Goal: Find specific page/section: Find specific page/section

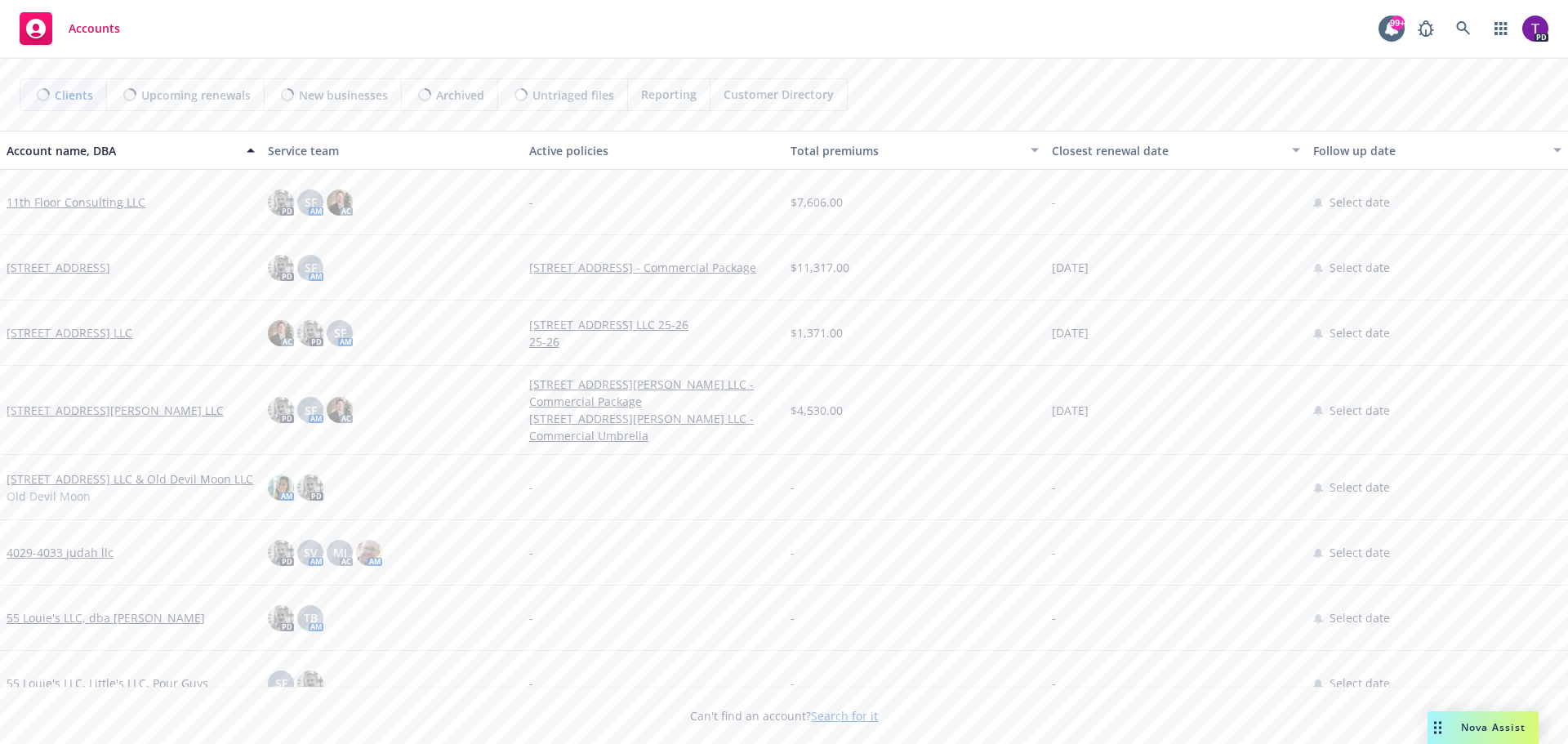
click at [846, 711] on link "Search for it" at bounding box center [844, 716] width 67 height 16
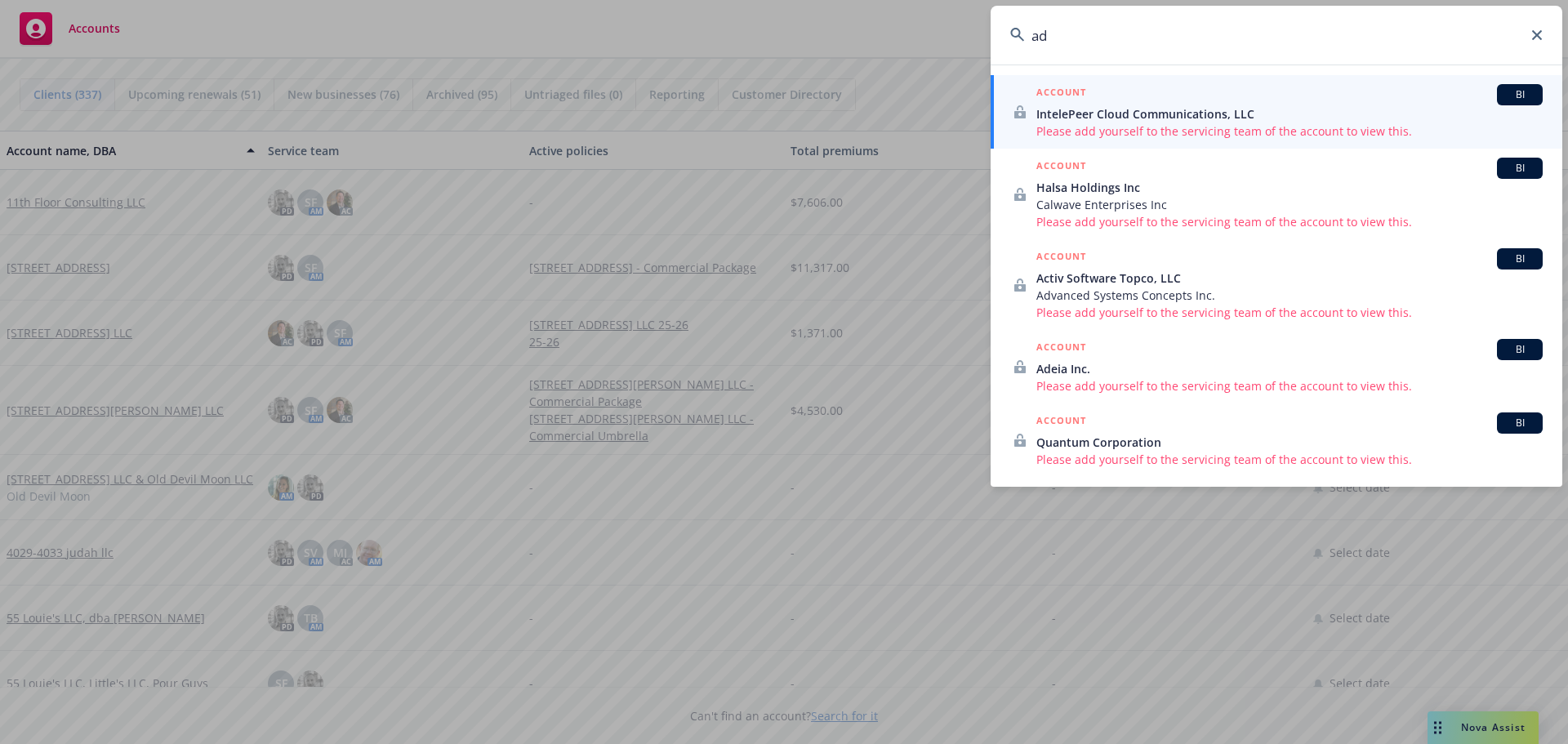
type input "a"
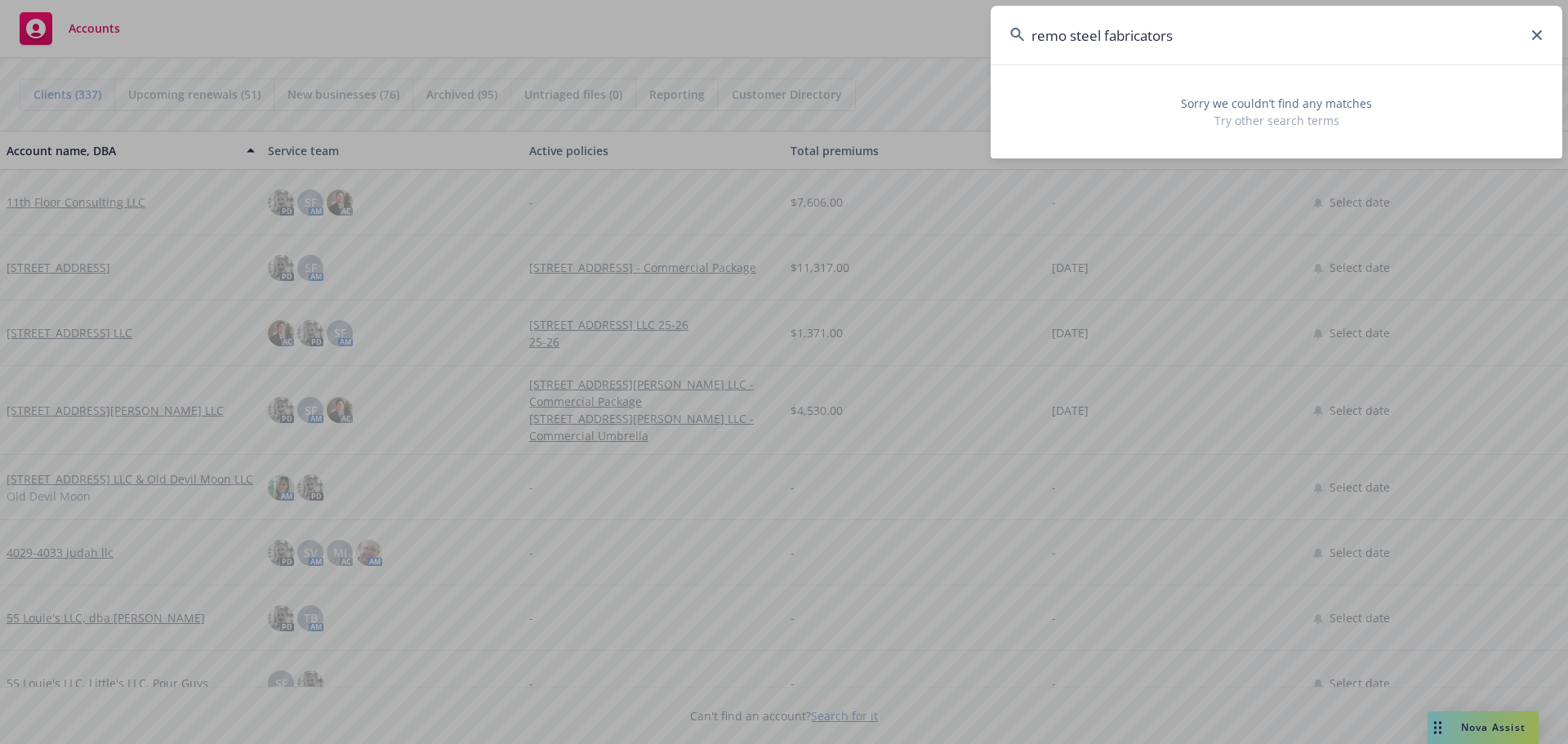
drag, startPoint x: 1207, startPoint y: 34, endPoint x: 911, endPoint y: 20, distance: 296.3
click at [911, 20] on div "remo steel fabricators Sorry we couldn’t find any matches Try other search terms" at bounding box center [784, 372] width 1568 height 744
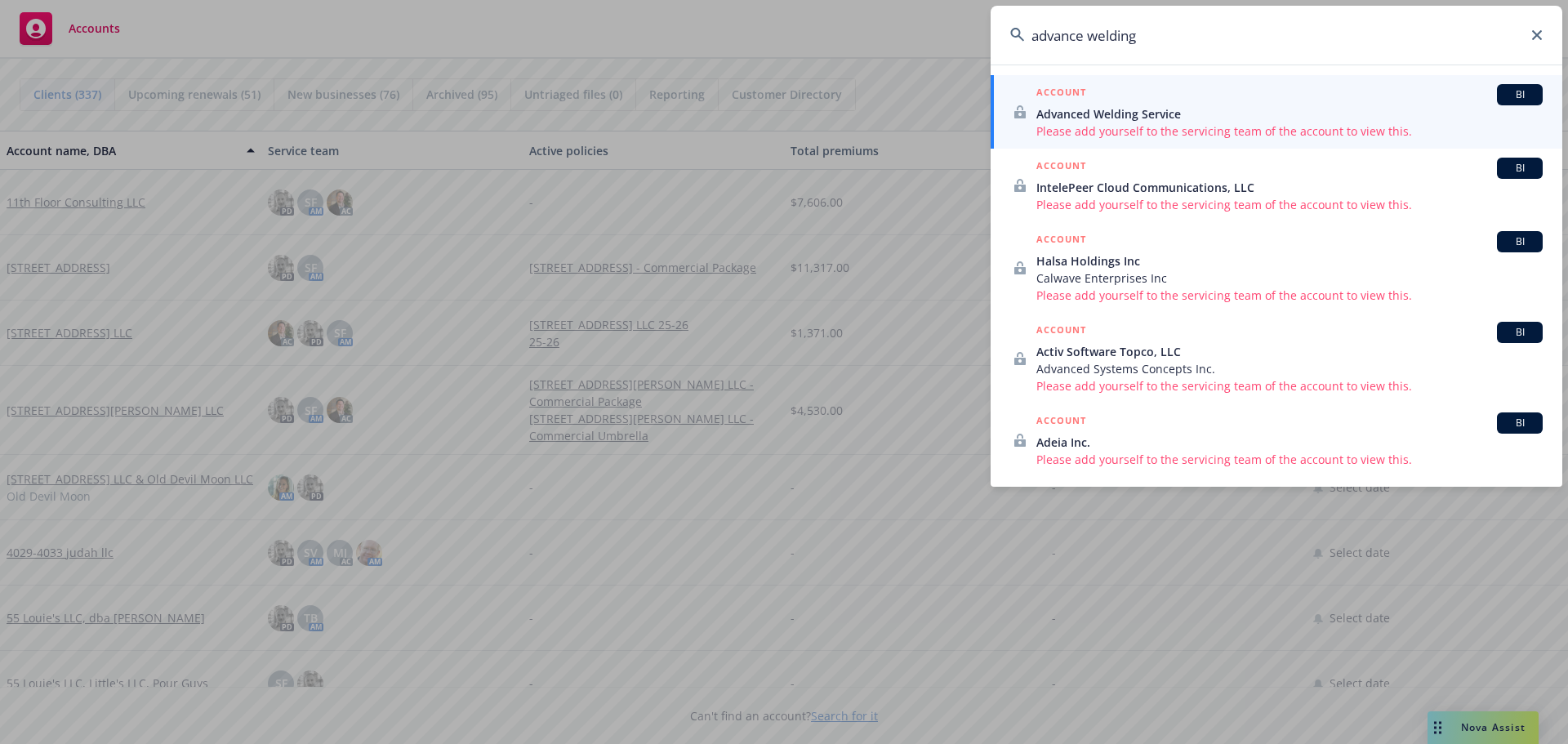
type input "advance welding"
click at [1096, 119] on span "Advanced Welding Service" at bounding box center [1289, 113] width 506 height 17
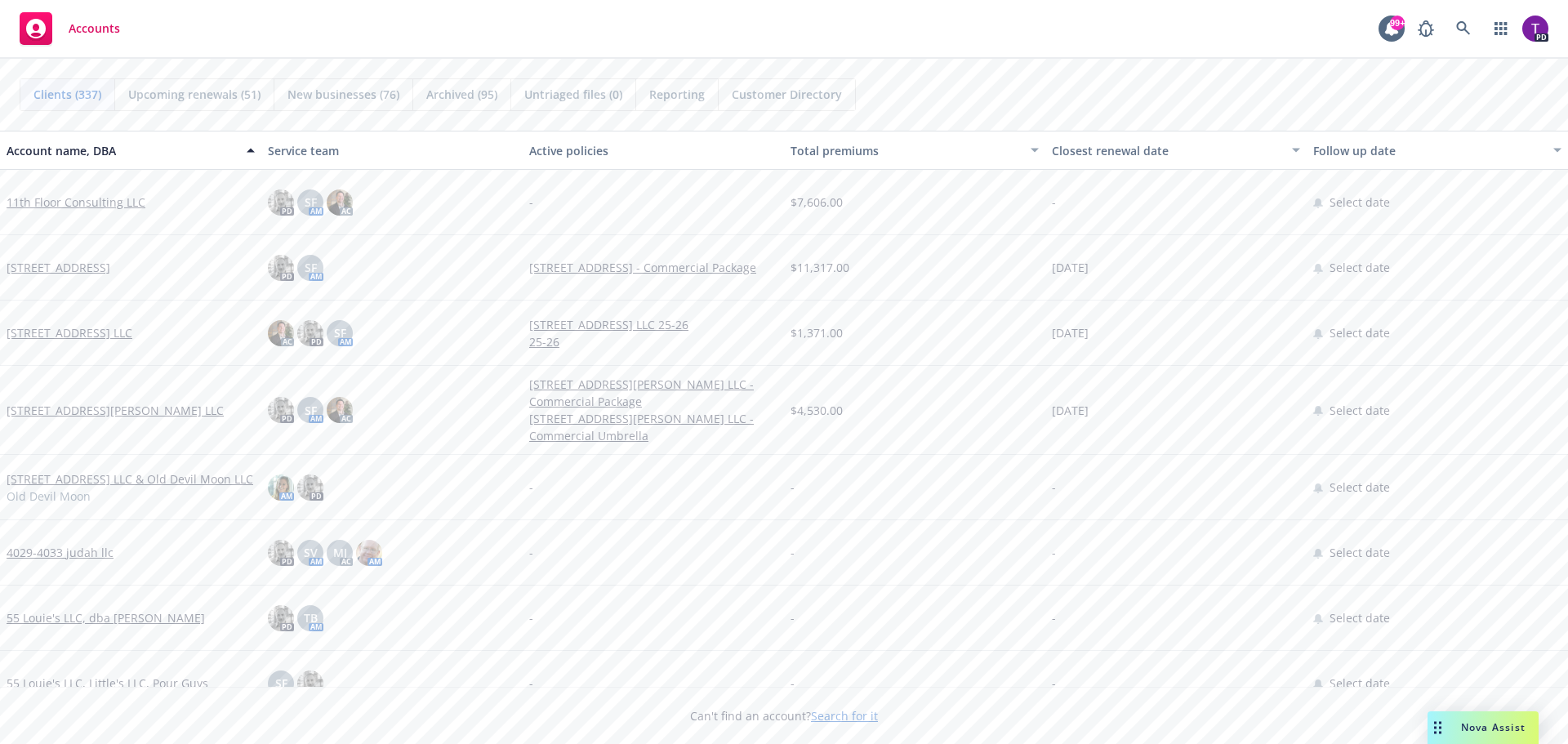
click at [837, 714] on link "Search for it" at bounding box center [844, 716] width 67 height 16
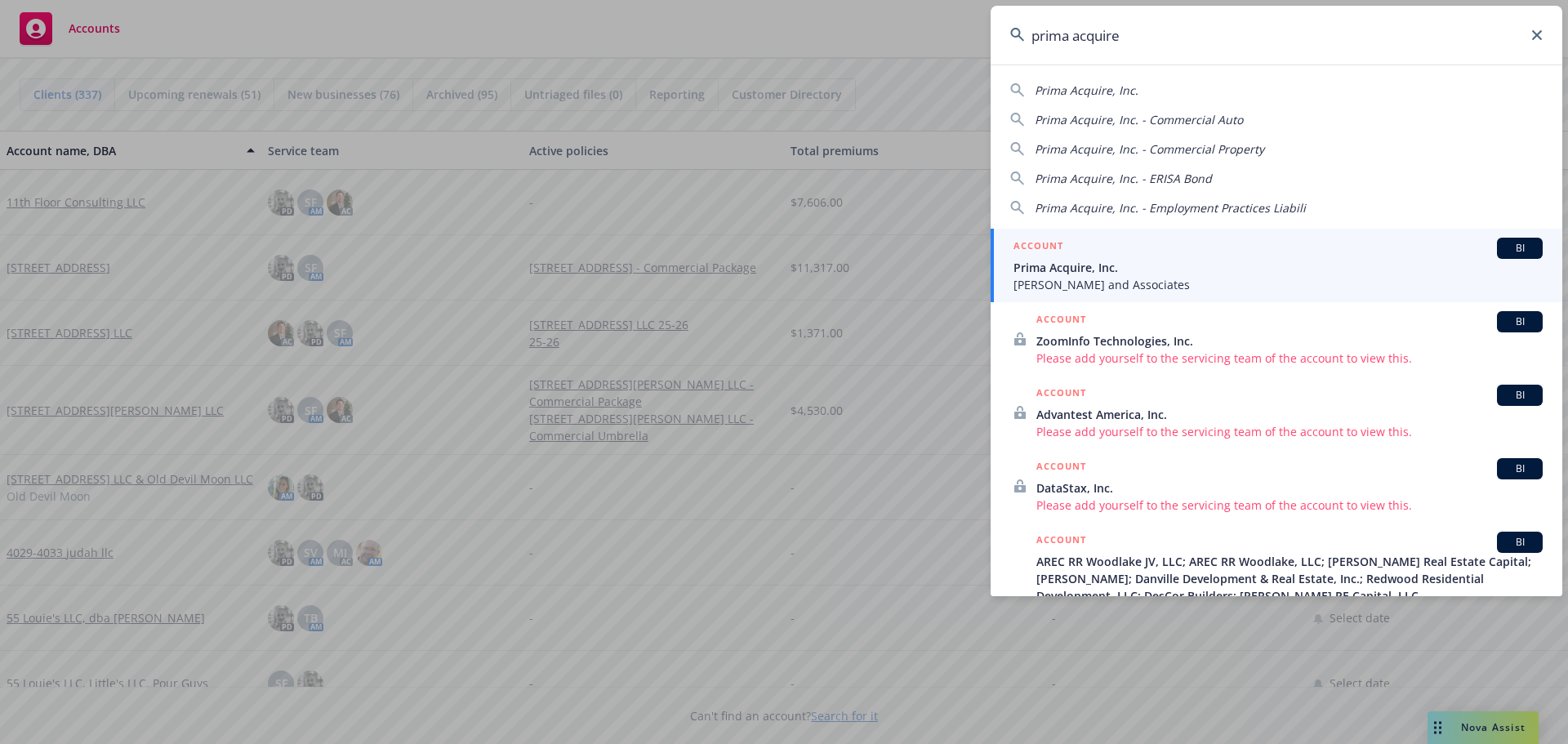
type input "prima acquire"
click at [1136, 276] on span "[PERSON_NAME] and Associates" at bounding box center [1278, 284] width 529 height 17
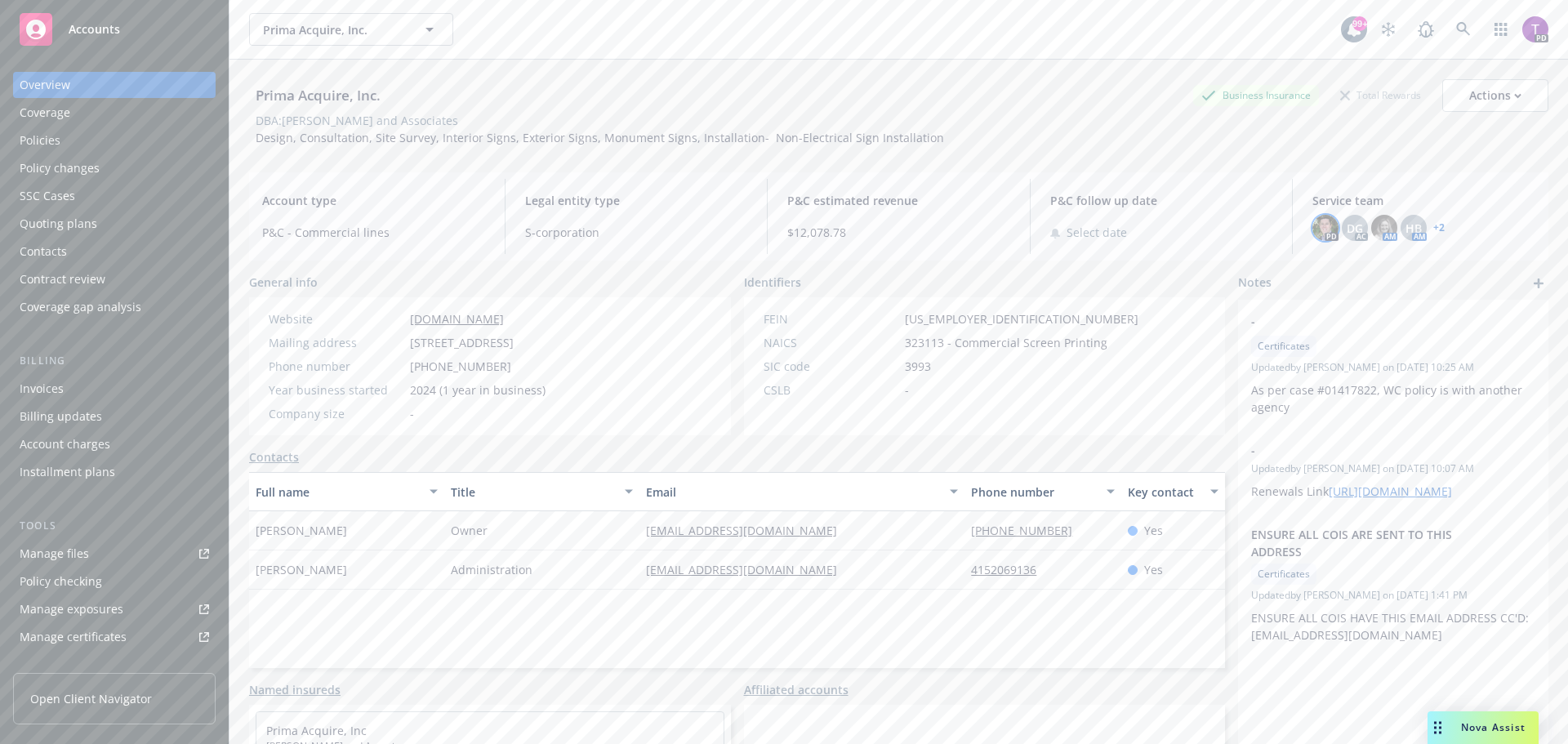
click at [1313, 222] on img at bounding box center [1325, 228] width 26 height 26
click at [1375, 226] on img at bounding box center [1384, 228] width 26 height 26
